Goal: Navigation & Orientation: Find specific page/section

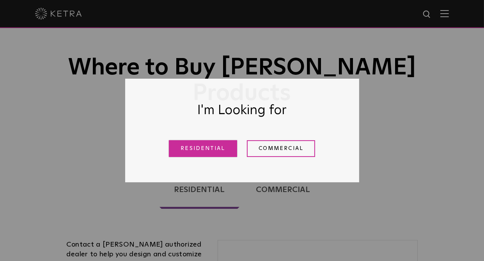
click at [217, 148] on link "Residential" at bounding box center [203, 148] width 68 height 17
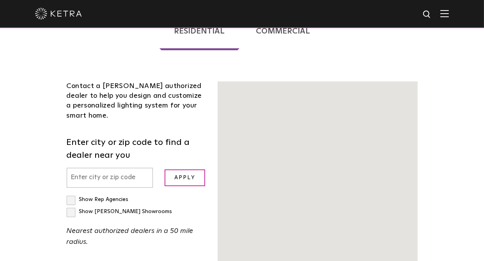
scroll to position [199, 0]
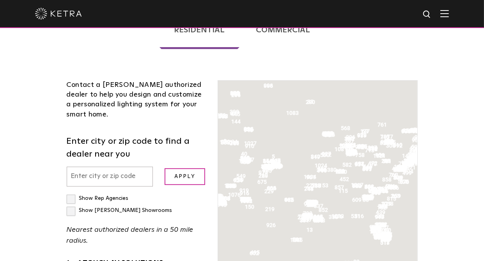
click at [106, 167] on input "text" at bounding box center [110, 177] width 87 height 20
click at [108, 167] on input "text" at bounding box center [110, 177] width 87 height 20
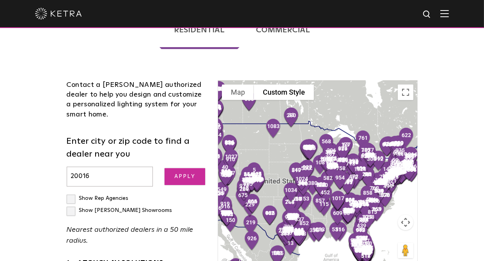
type input "20016"
click at [181, 168] on input "Apply" at bounding box center [184, 176] width 41 height 17
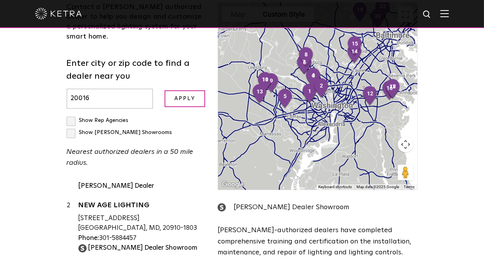
scroll to position [39, 0]
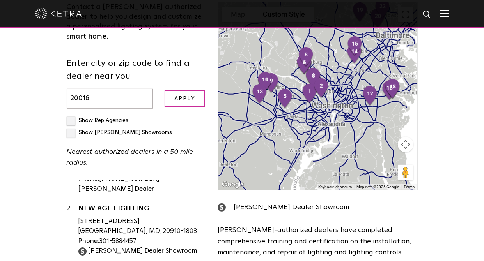
click at [71, 130] on label "Show [PERSON_NAME] Showrooms" at bounding box center [120, 132] width 106 height 5
click at [71, 115] on input "Show [PERSON_NAME] Showrooms" at bounding box center [69, 117] width 5 height 5
checkbox input "true"
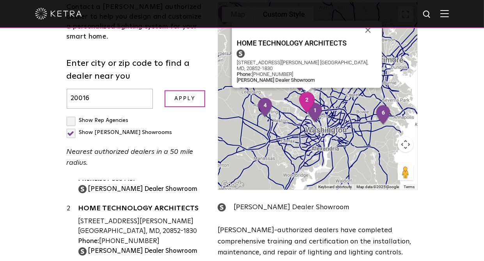
scroll to position [0, 0]
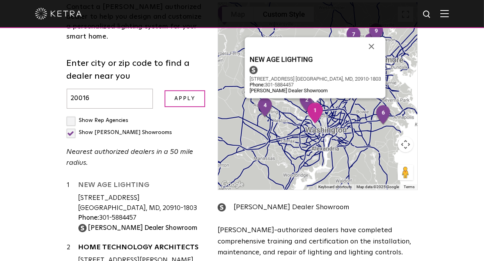
click at [85, 182] on link "NEW AGE LIGHTING" at bounding box center [142, 187] width 128 height 10
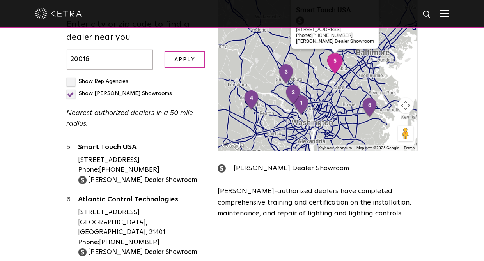
scroll to position [273, 0]
